Goal: Entertainment & Leisure: Consume media (video, audio)

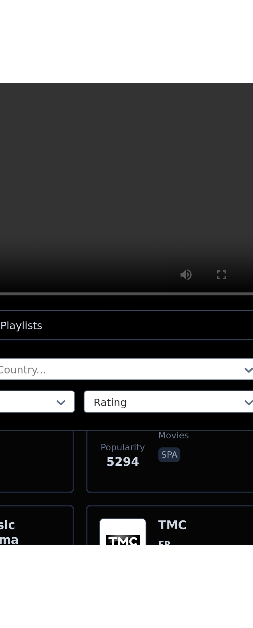
scroll to position [172, 0]
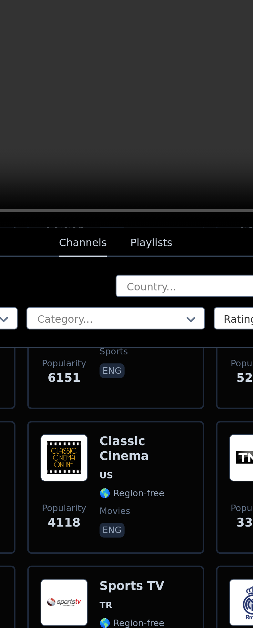
click at [148, 252] on button "Playlists" at bounding box center [142, 253] width 18 height 12
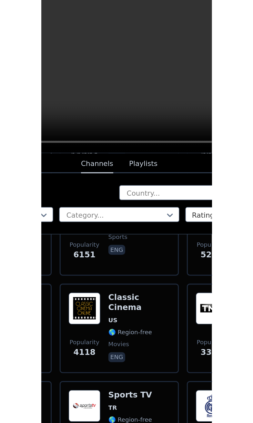
scroll to position [0, 0]
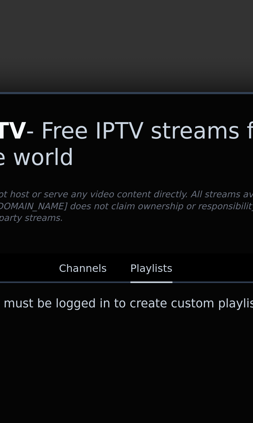
click at [135, 360] on div "WatchIPTV - Free IPTV streams from across the world WatchIPTV.xyz does not host…" at bounding box center [126, 325] width 253 height 196
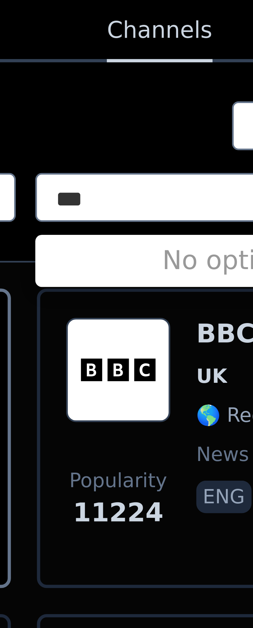
scroll to position [23, 0]
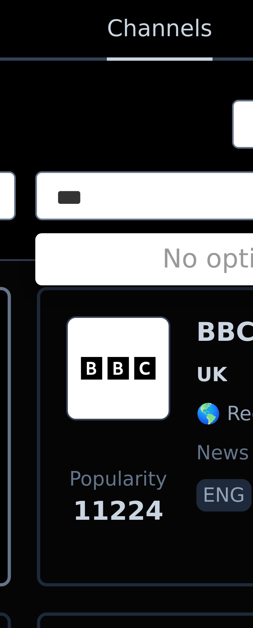
click at [102, 322] on div "No options" at bounding box center [127, 327] width 79 height 10
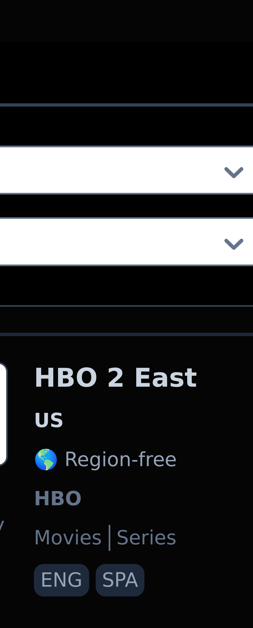
scroll to position [0, 0]
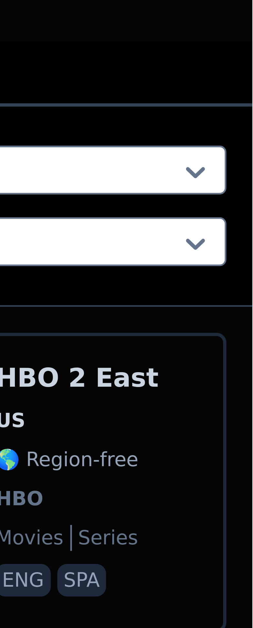
type input "***"
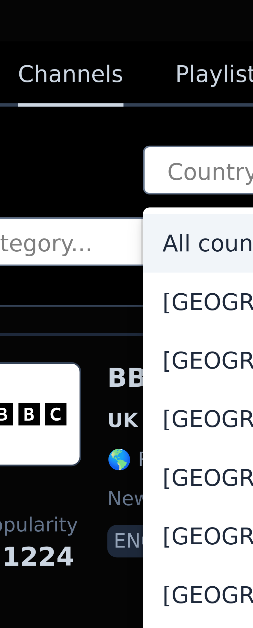
click at [137, 309] on div "All countries" at bounding box center [188, 315] width 122 height 12
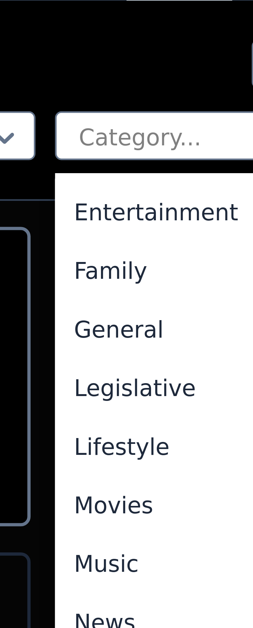
scroll to position [116, 0]
click at [115, 325] on div "Entertainment" at bounding box center [127, 330] width 79 height 12
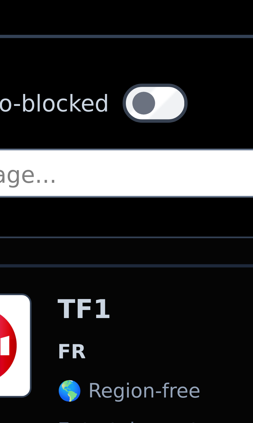
scroll to position [16, 0]
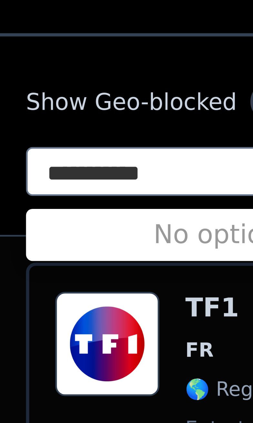
type input "**********"
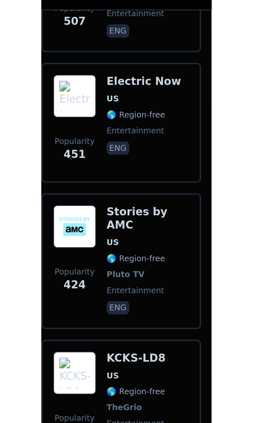
scroll to position [307, 0]
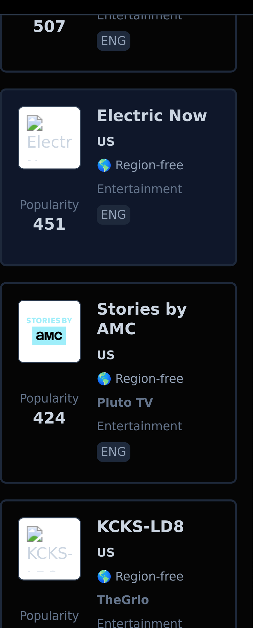
click at [228, 342] on span "eng" at bounding box center [220, 346] width 36 height 8
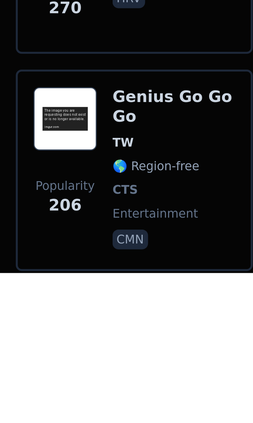
scroll to position [581, 0]
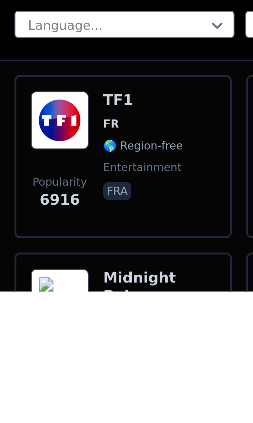
scroll to position [8, 0]
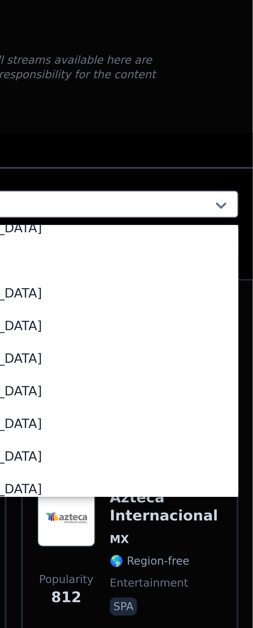
scroll to position [0, 0]
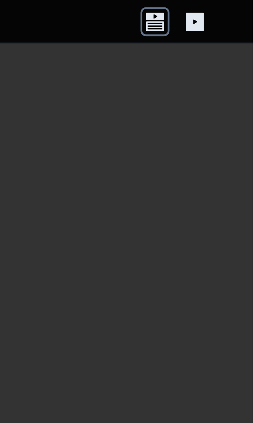
click at [234, 12] on icon at bounding box center [233, 8] width 10 height 10
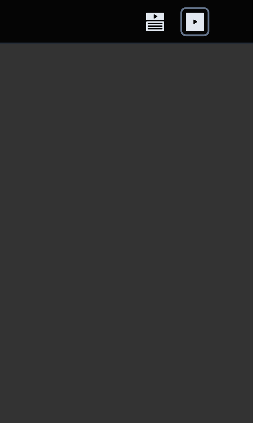
click at [220, 9] on icon at bounding box center [218, 8] width 6 height 3
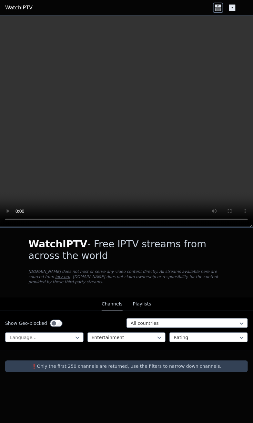
click at [26, 16] on video at bounding box center [126, 122] width 253 height 212
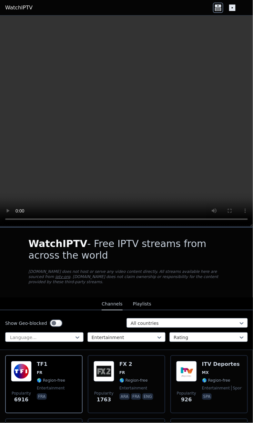
click at [79, 250] on h1 "WatchIPTV - Free IPTV streams from across the world" at bounding box center [126, 249] width 197 height 23
click at [134, 302] on button "Playlists" at bounding box center [142, 304] width 18 height 12
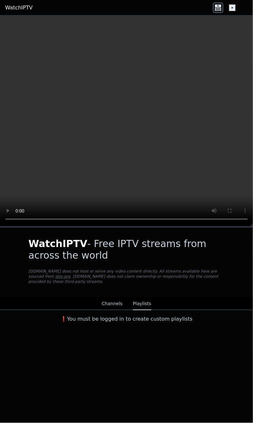
click at [166, 311] on div "❗️You must be logged in to create custom playlists" at bounding box center [126, 317] width 217 height 13
click at [104, 251] on h1 "WatchIPTV - Free IPTV streams from across the world" at bounding box center [126, 249] width 197 height 23
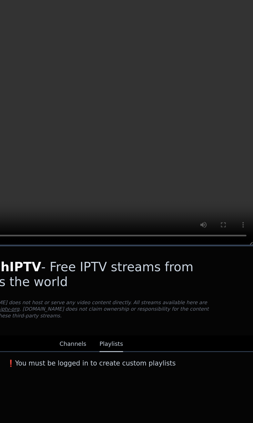
click at [206, 245] on h1 "WatchIPTV - Free IPTV streams from across the world" at bounding box center [126, 249] width 197 height 23
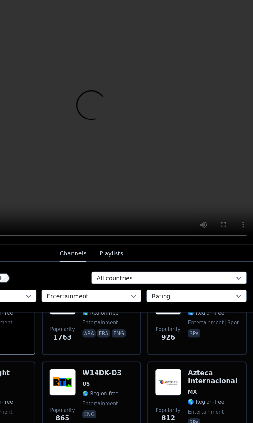
scroll to position [100, 0]
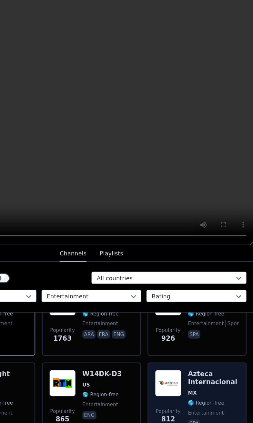
click at [220, 326] on h6 "Azteca Internacional" at bounding box center [222, 331] width 40 height 13
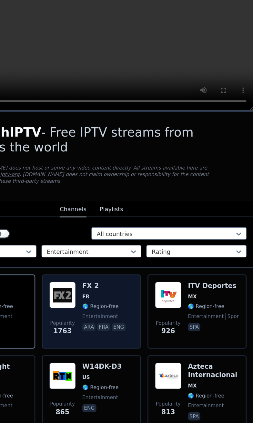
click at [117, 262] on div "Popularity 1763 FX 2 FR 🌎 Region-free entertainment ara fra eng" at bounding box center [127, 279] width 66 height 47
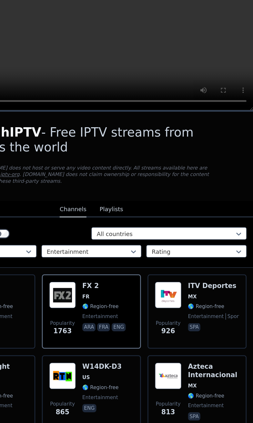
click at [121, 193] on button "Channels" at bounding box center [112, 199] width 21 height 12
click at [121, 199] on button "Channels" at bounding box center [112, 199] width 21 height 12
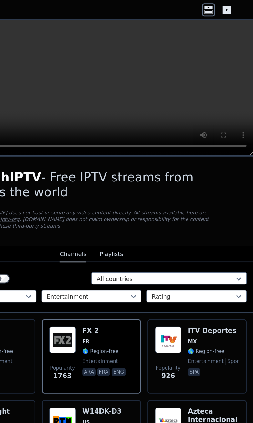
click at [234, 7] on icon at bounding box center [233, 8] width 6 height 6
